Goal: Task Accomplishment & Management: Complete application form

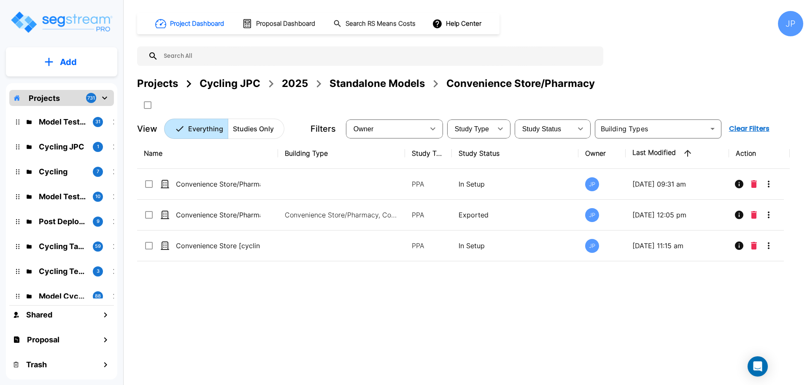
click at [164, 78] on div "Projects" at bounding box center [157, 83] width 41 height 15
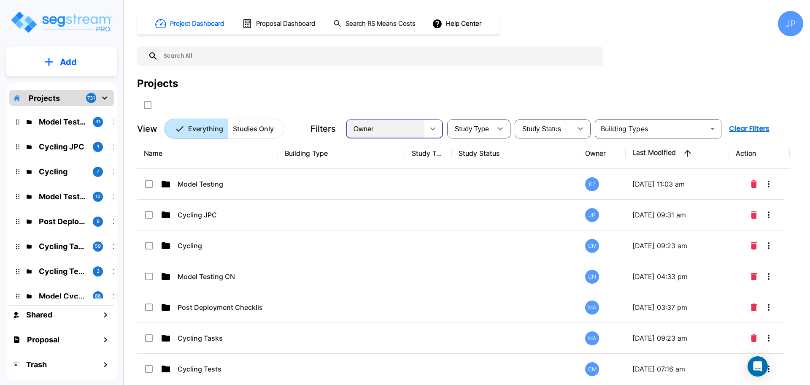
click at [400, 127] on div "Owner" at bounding box center [386, 129] width 77 height 24
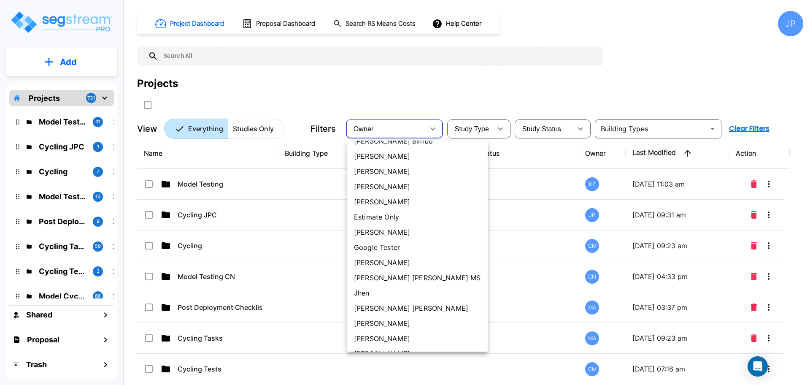
scroll to position [201, 0]
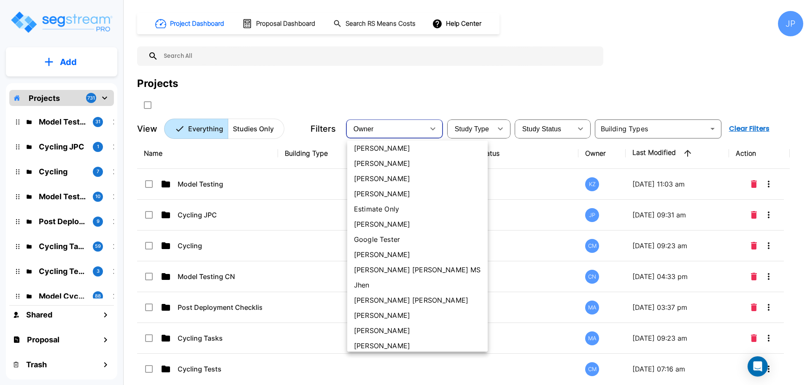
click at [392, 298] on li "[PERSON_NAME] [PERSON_NAME]" at bounding box center [417, 299] width 141 height 15
type input "181"
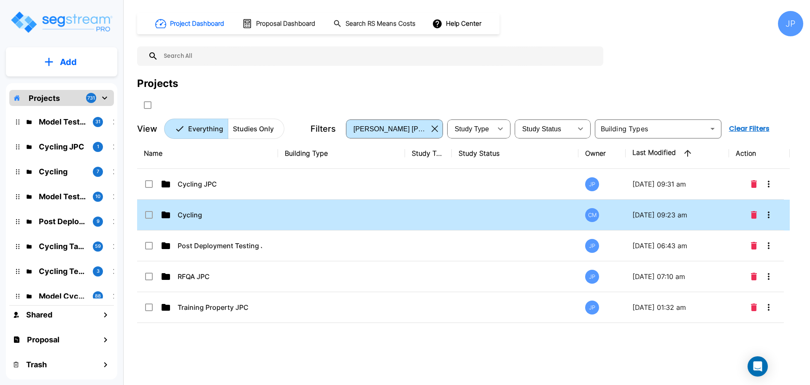
click at [500, 215] on td at bounding box center [515, 215] width 127 height 31
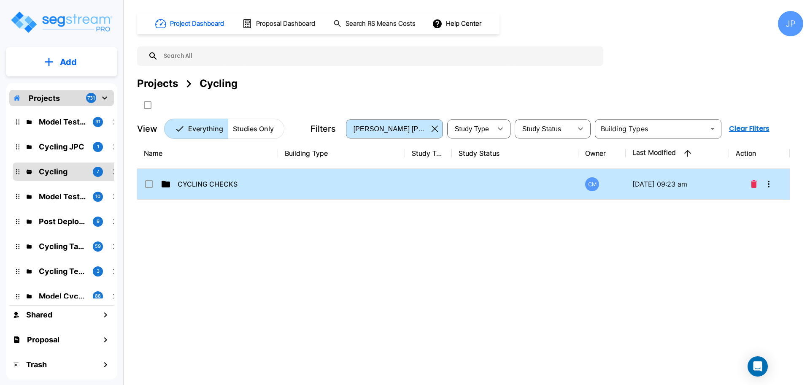
click at [371, 182] on td at bounding box center [341, 184] width 127 height 31
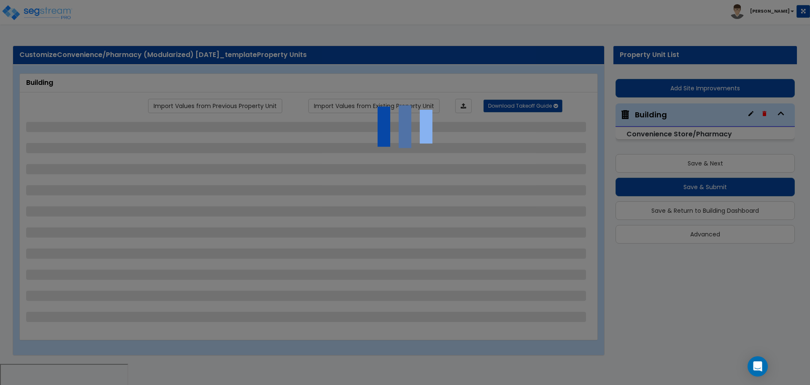
select select "2"
select select "1"
select select "2"
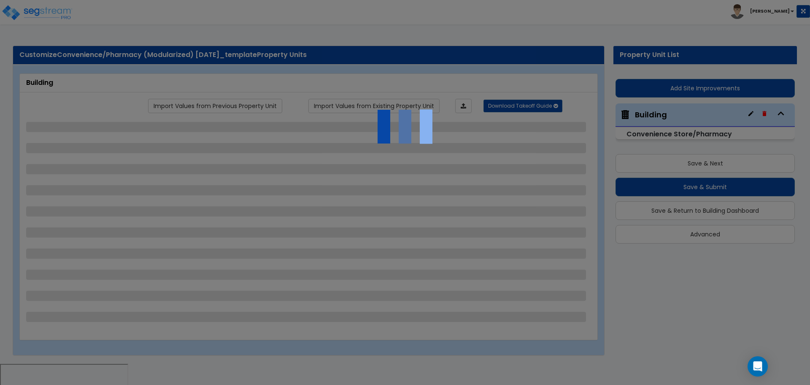
select select "1"
select select "4"
select select "1"
select select "3"
select select "1"
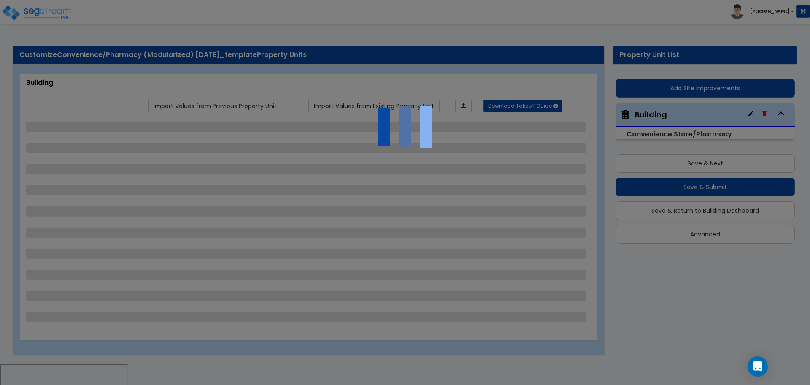
select select "2"
select select "1"
select select "2"
select select "1"
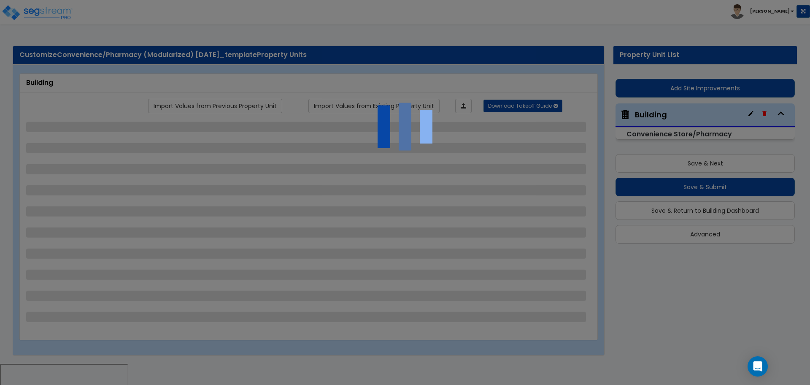
select select "2"
select select "1"
select select "5"
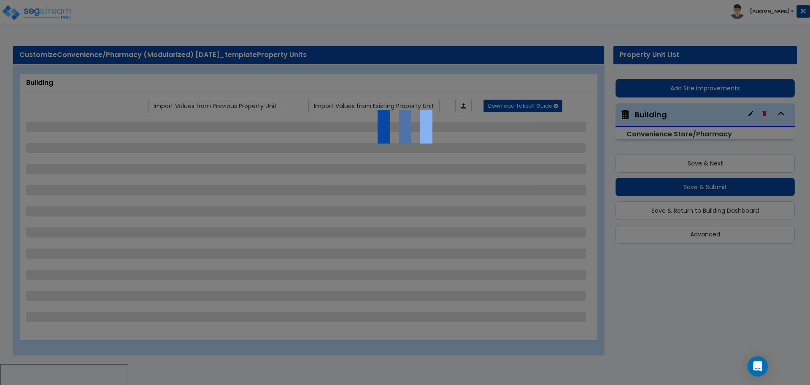
select select "3"
select select "1"
select select "2"
select select "3"
select select "1"
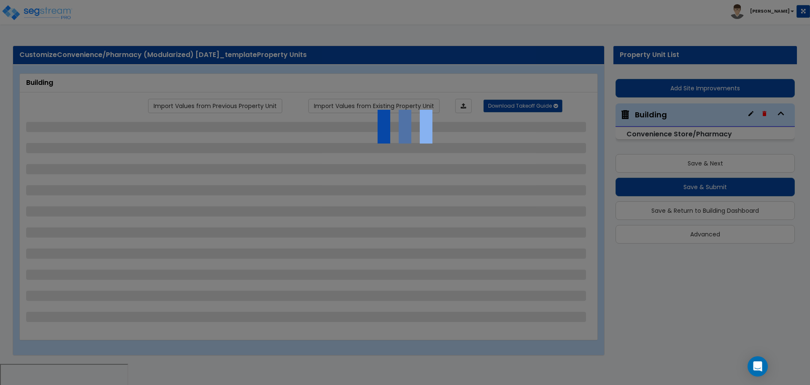
select select "1"
select select "2"
select select "3"
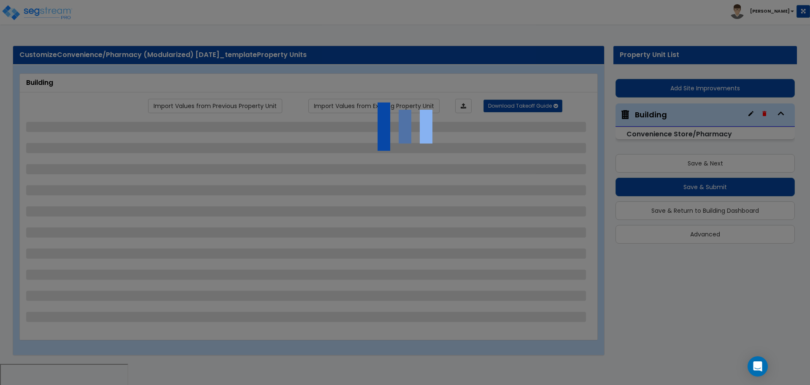
select select "4"
select select "5"
select select "1"
select select "2"
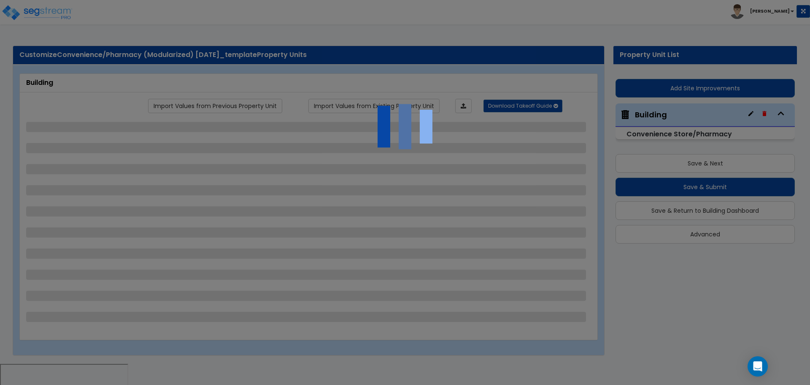
select select "4"
select select "1"
select select "4"
select select "2"
select select "3"
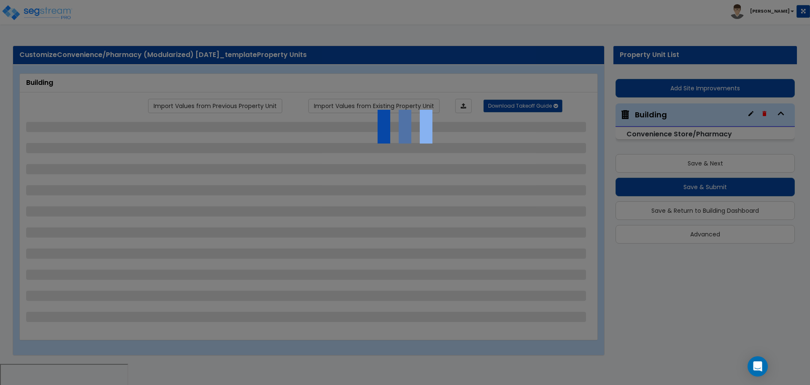
select select "5"
select select "6"
select select "2"
select select "3"
select select "1"
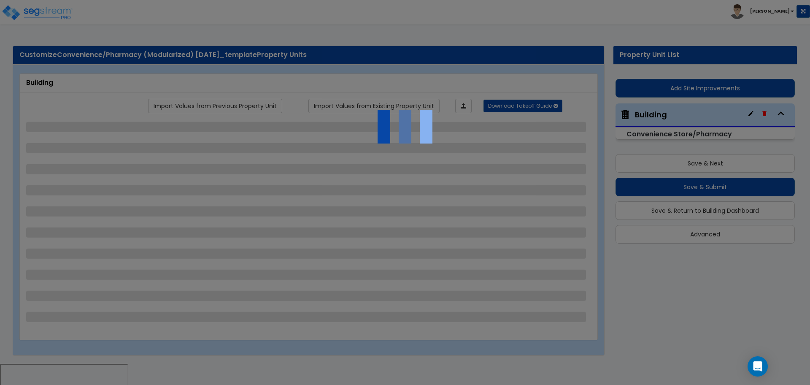
select select "2"
select select "3"
select select "2"
select select "1"
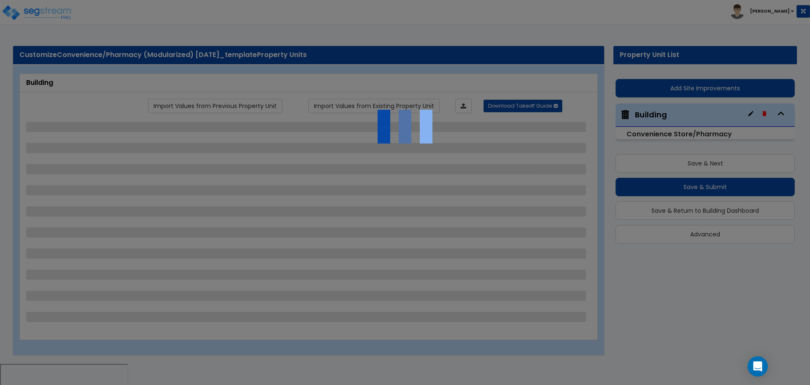
select select "1"
select select "3"
select select "1"
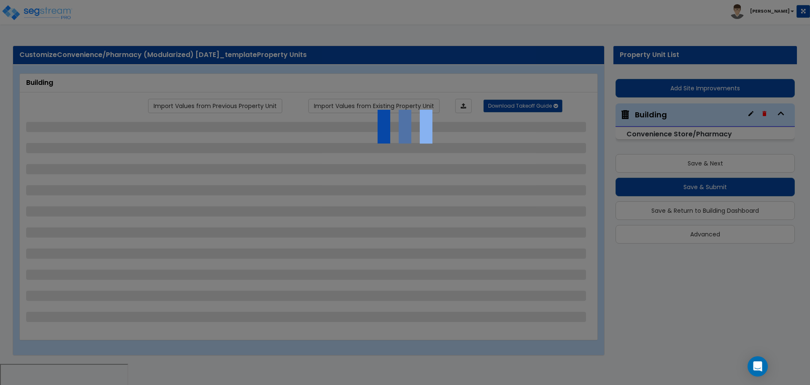
select select "3"
select select "2"
select select "1"
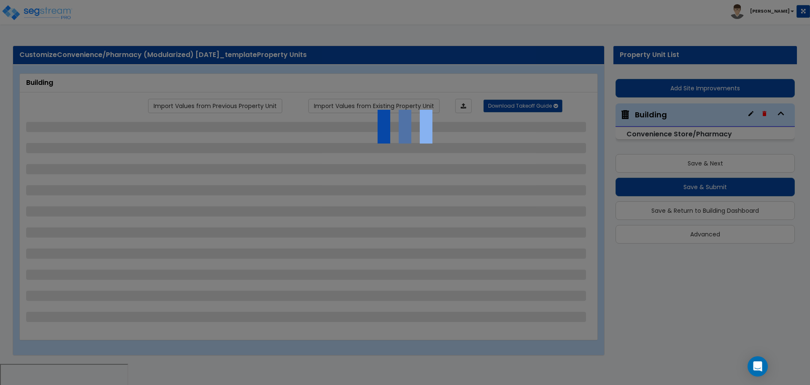
select select "1"
select select "3"
select select "2"
select select "1"
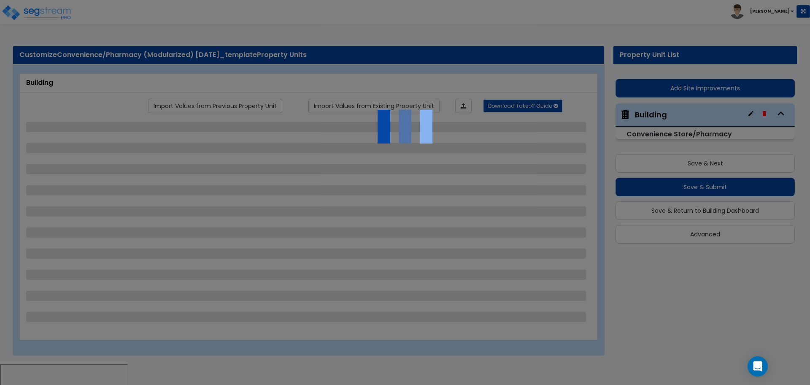
select select "1"
select select "2"
select select "1"
select select "4"
select select "1"
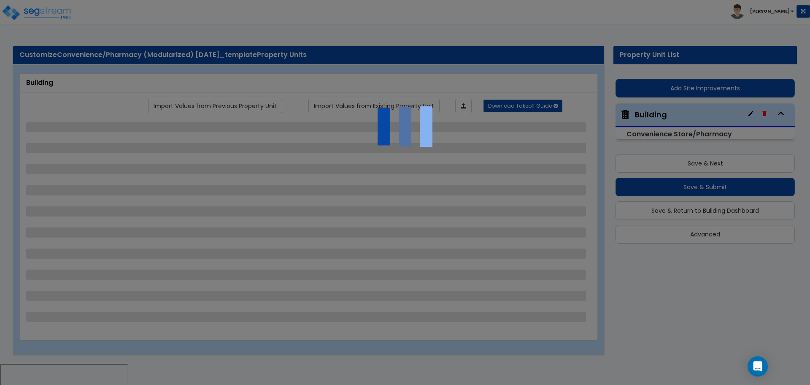
select select "3"
select select "1"
select select "2"
select select "1"
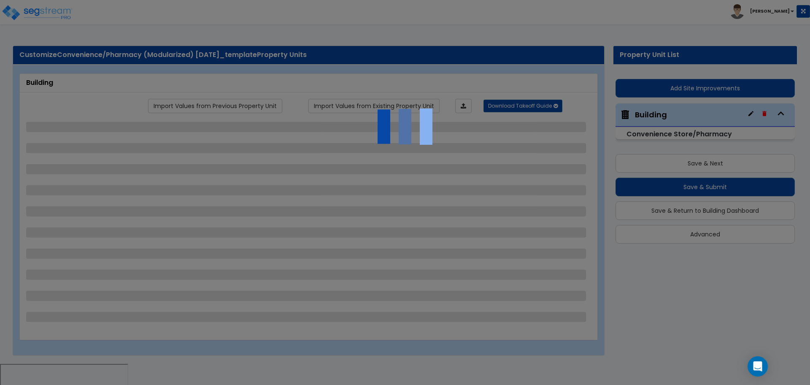
select select "2"
select select "1"
select select "2"
select select "1"
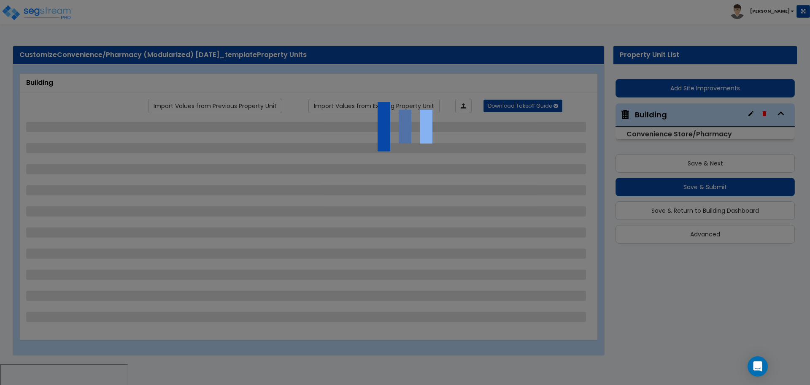
select select "1"
select select "5"
select select "3"
select select "1"
select select "2"
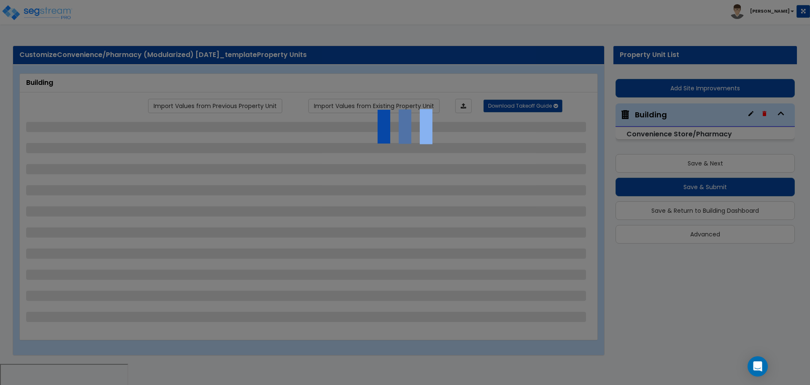
select select "3"
select select "1"
select select "2"
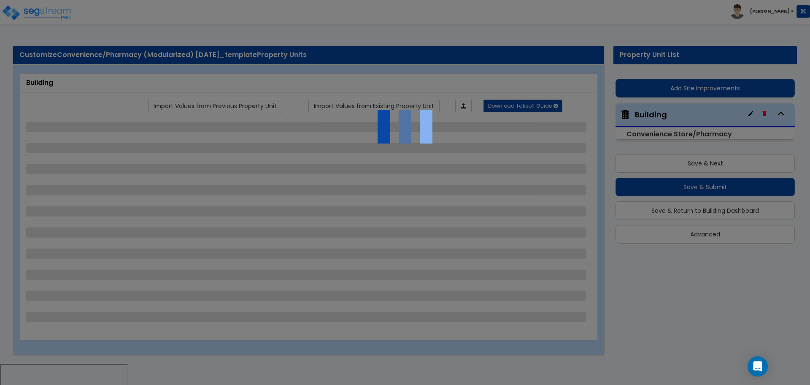
select select "2"
select select "3"
select select "4"
select select "5"
select select "1"
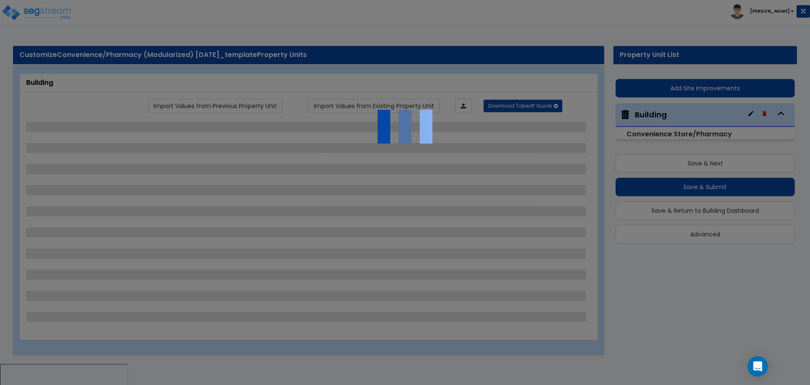
select select "1"
select select "2"
select select "4"
select select "1"
select select "4"
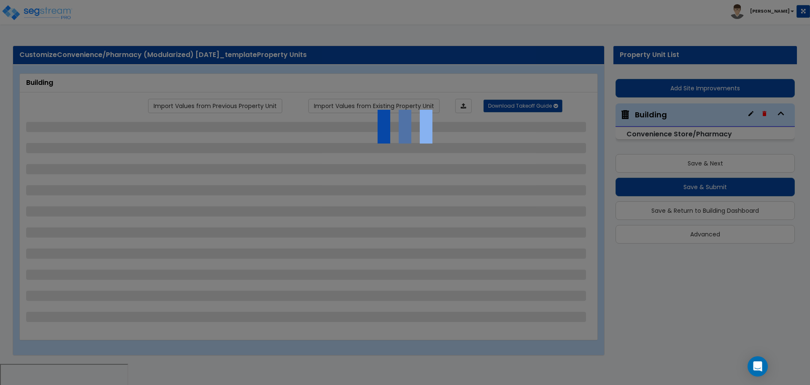
select select "2"
select select "3"
select select "5"
select select "6"
select select "2"
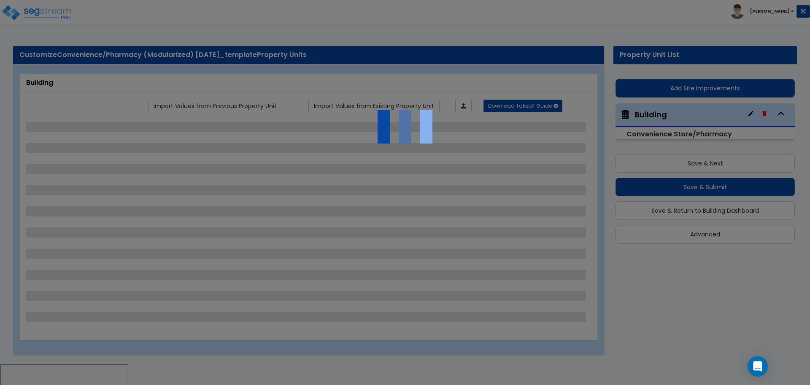
select select "3"
select select "1"
select select "2"
select select "3"
select select "2"
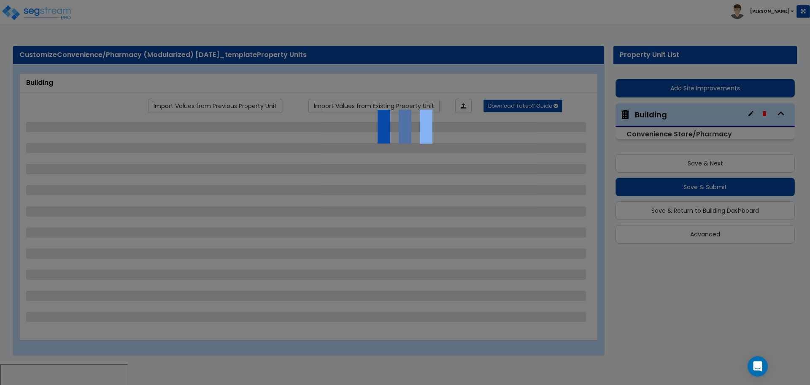
select select "1"
select select "3"
select select "1"
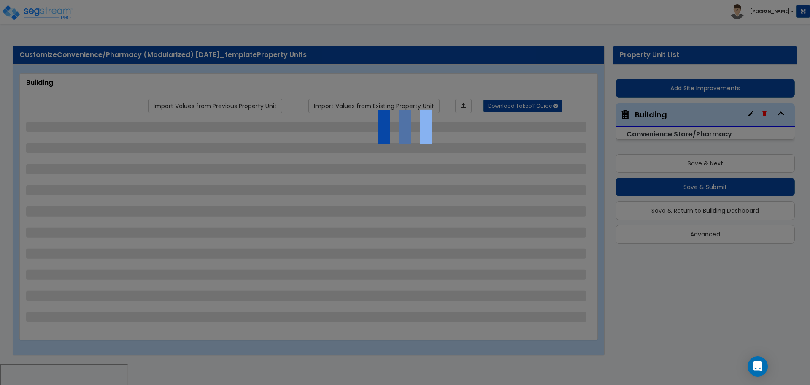
select select "1"
select select "3"
select select "2"
select select "1"
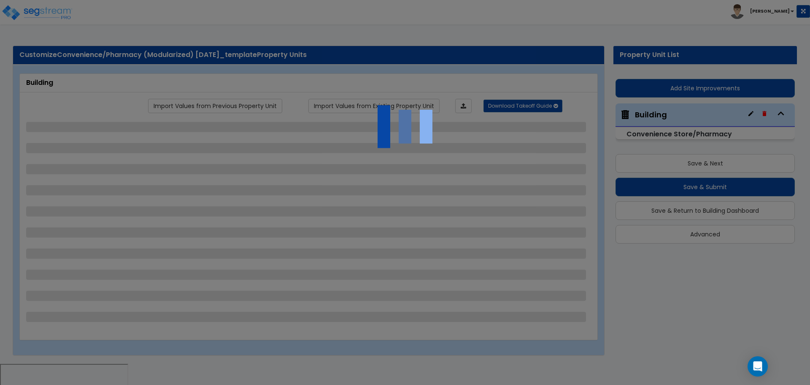
select select "1"
select select "3"
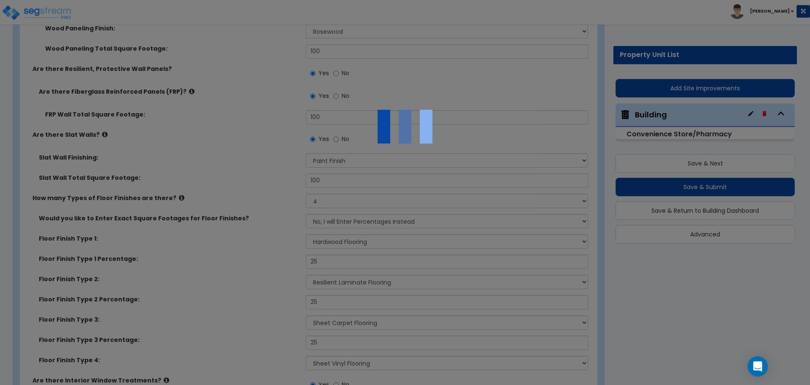
scroll to position [3199, 0]
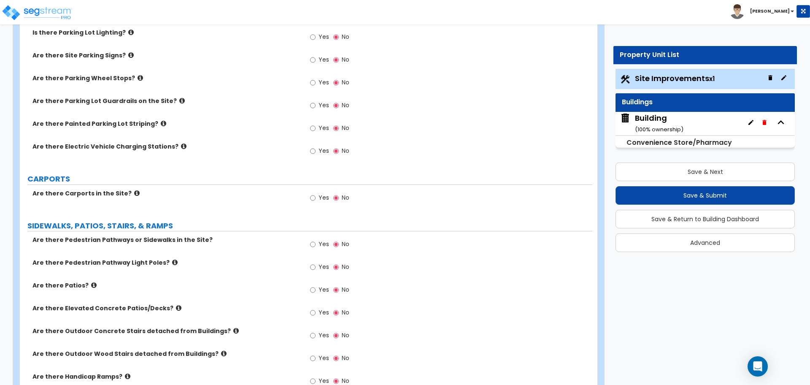
scroll to position [392, 0]
